Goal: Task Accomplishment & Management: Manage account settings

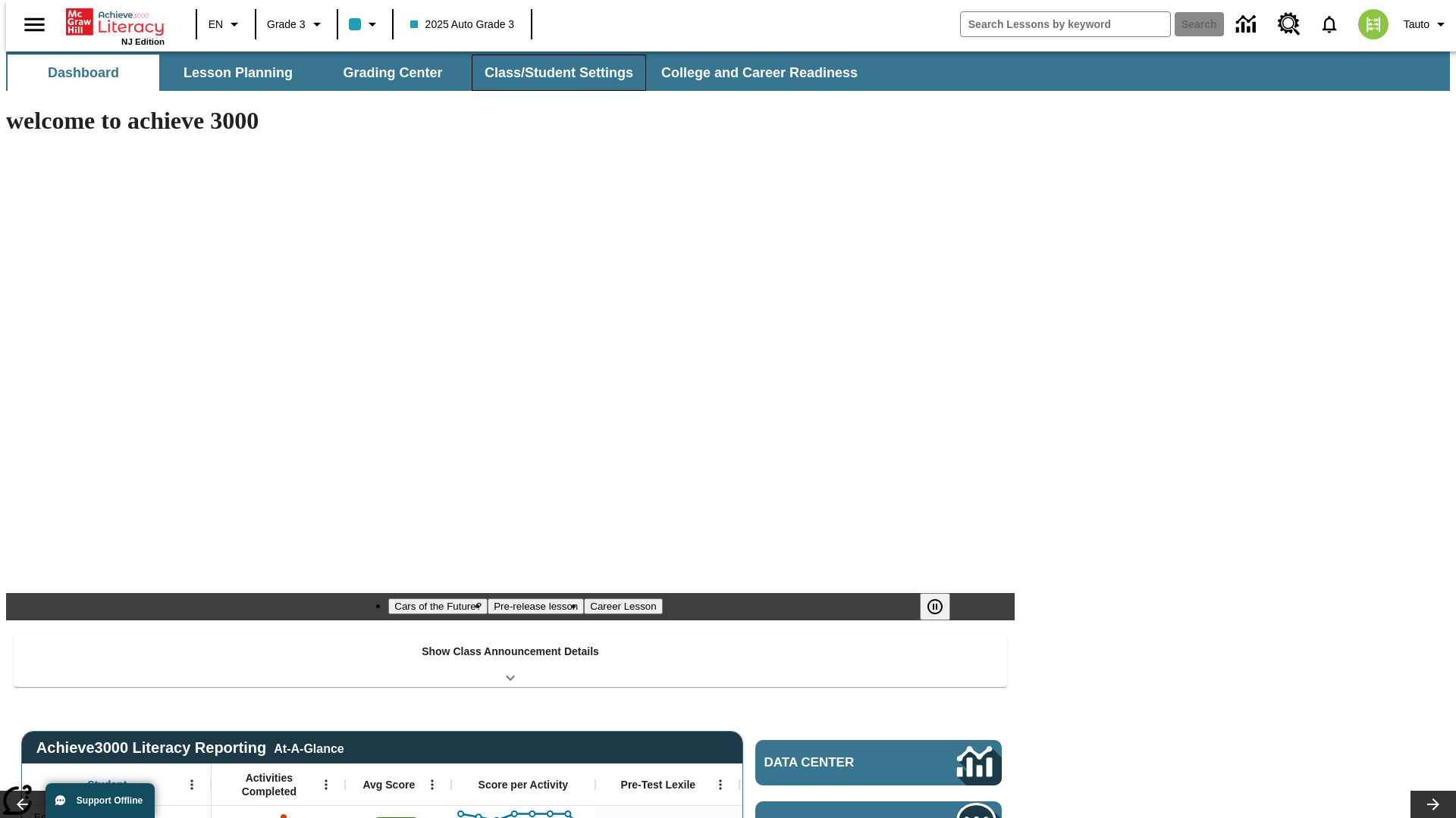
click at [551, 72] on button "Class/Student Settings" at bounding box center [558, 72] width 174 height 36
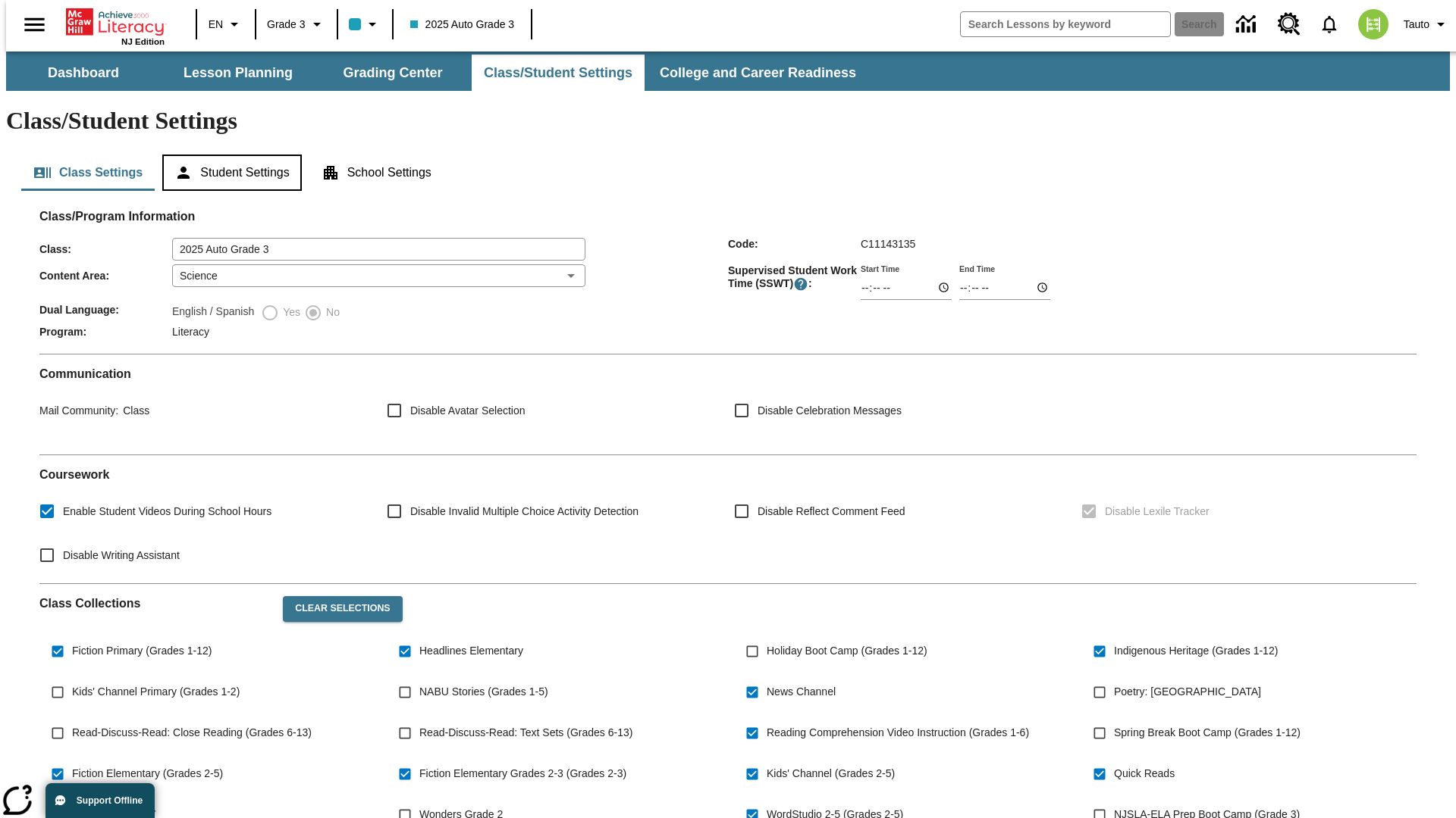
click at [228, 154] on button "Student Settings" at bounding box center [232, 172] width 139 height 36
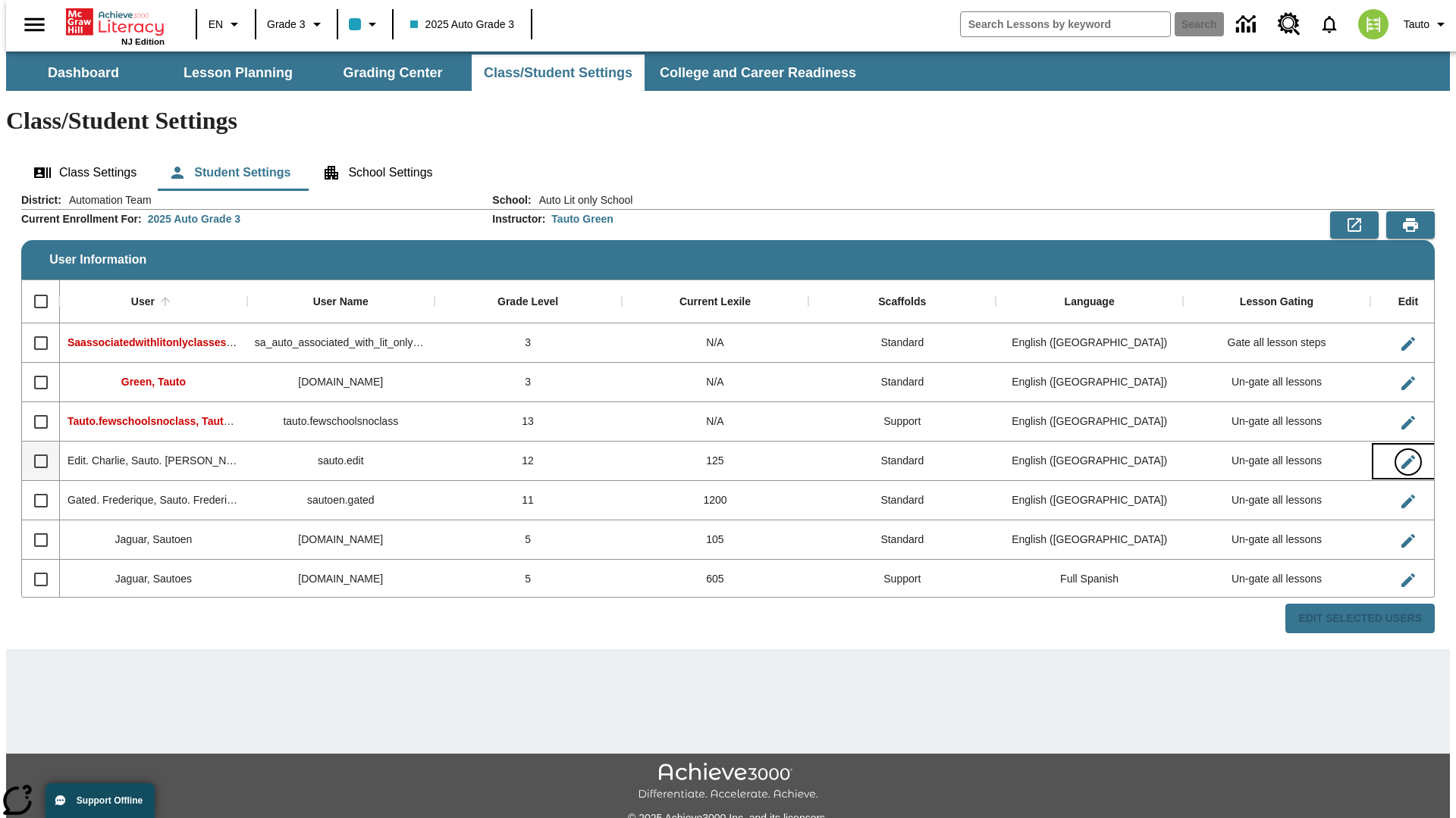
click at [1401, 455] on icon "Edit User" at bounding box center [1408, 462] width 14 height 14
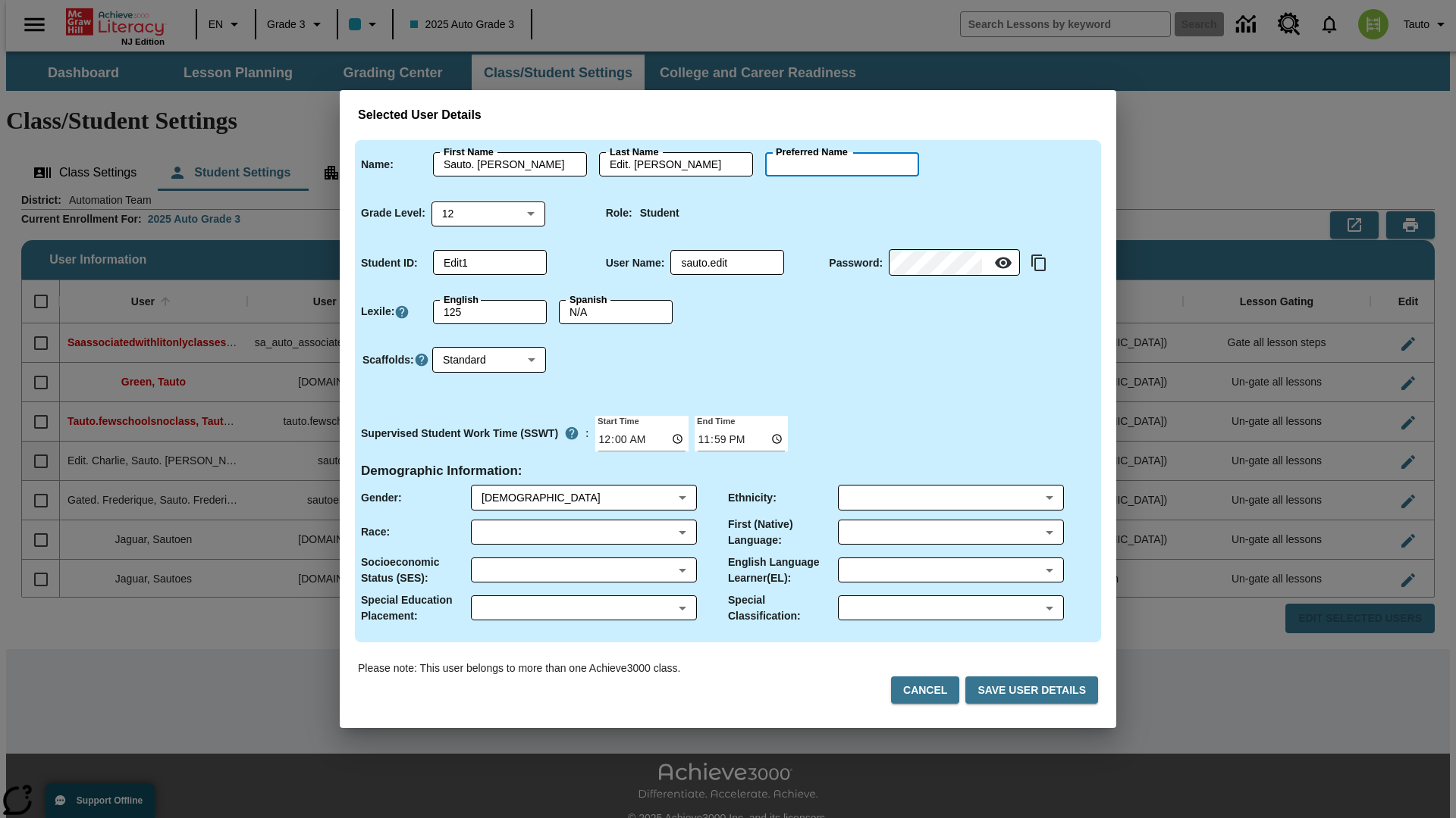
type input "[PERSON_NAME]"
click at [931, 690] on button "Cancel" at bounding box center [925, 690] width 68 height 28
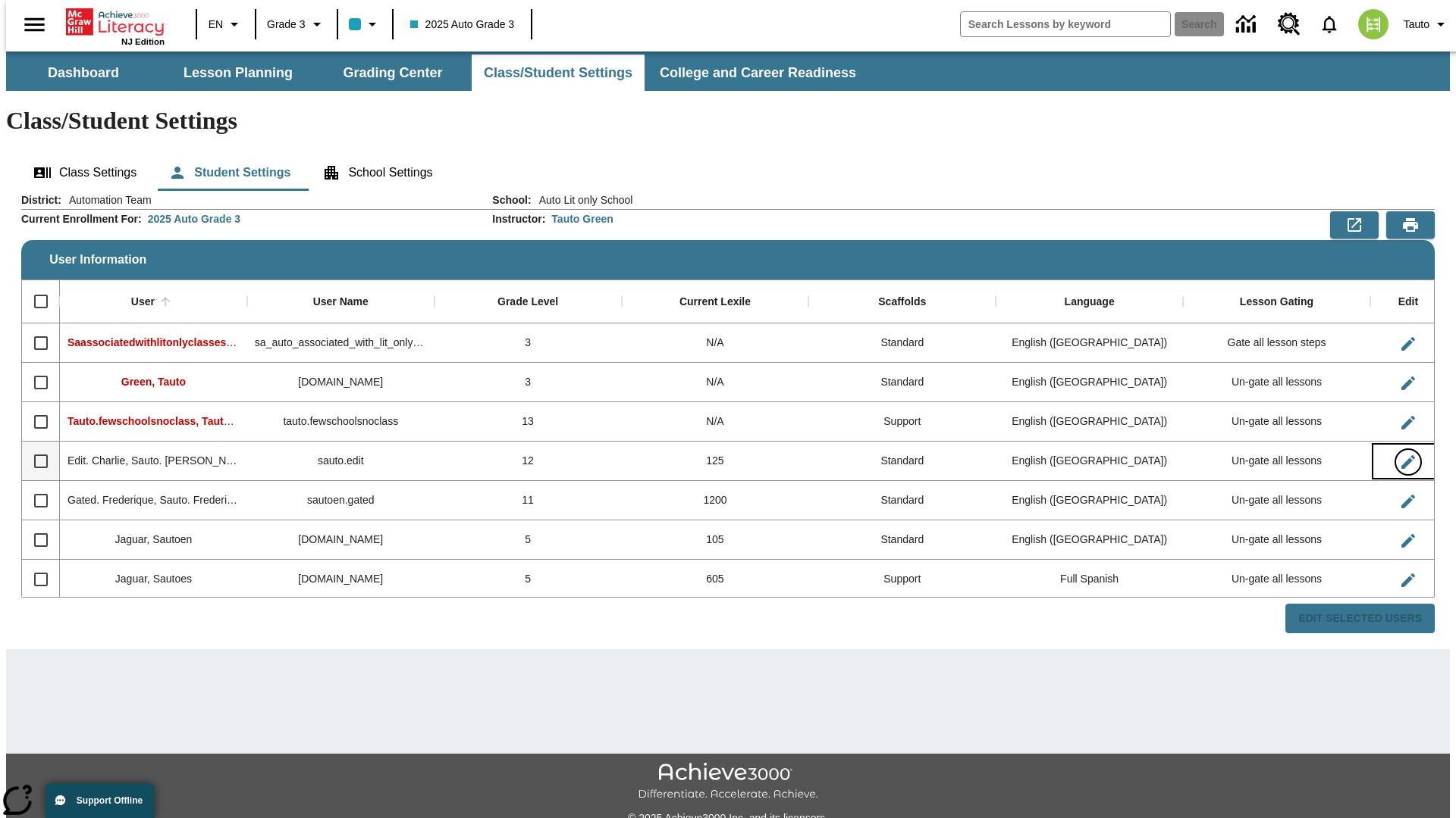
click at [1401, 455] on icon "Edit User" at bounding box center [1408, 462] width 14 height 14
